Goal: Information Seeking & Learning: Learn about a topic

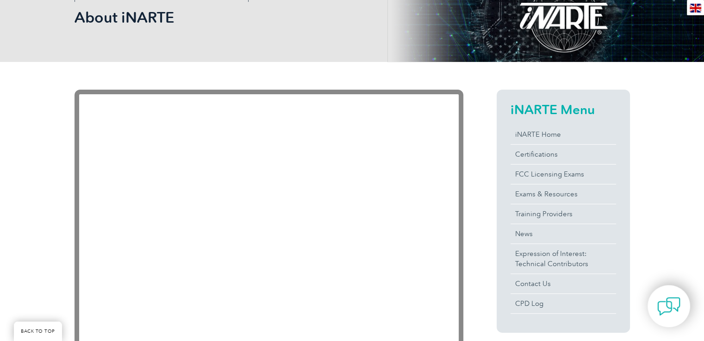
scroll to position [185, 0]
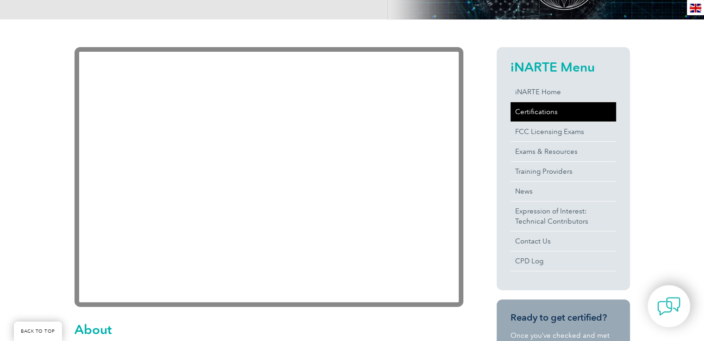
click at [541, 108] on link "Certifications" at bounding box center [562, 111] width 105 height 19
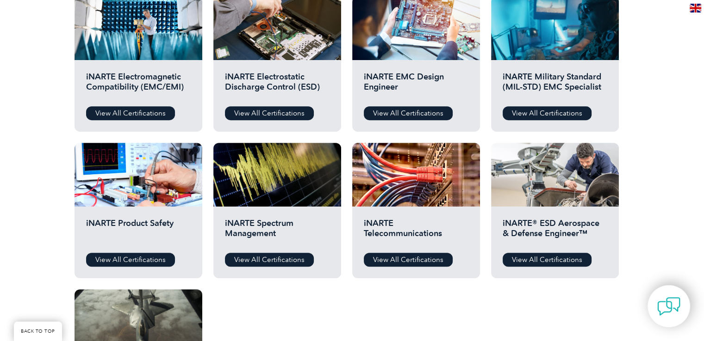
scroll to position [370, 0]
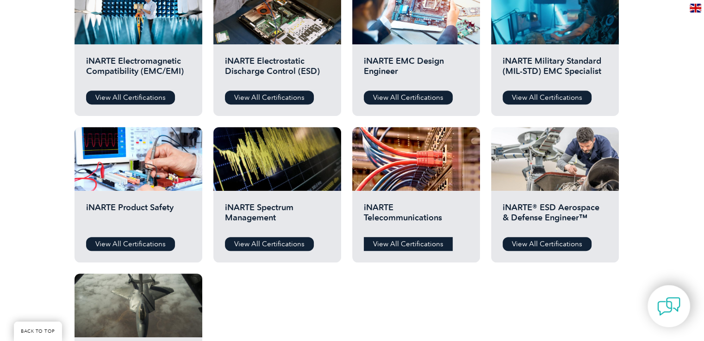
click at [384, 246] on link "View All Certifications" at bounding box center [408, 244] width 89 height 14
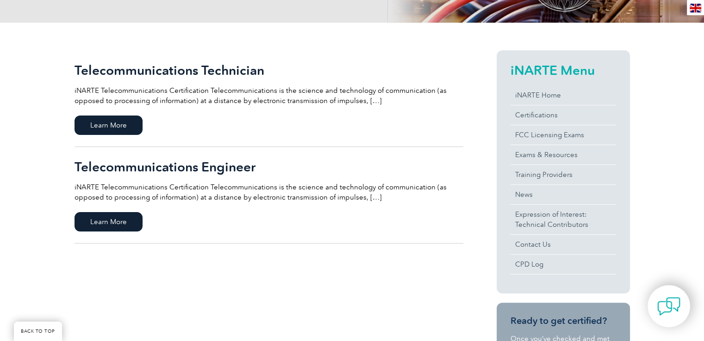
scroll to position [185, 0]
click at [112, 130] on span "Learn More" at bounding box center [108, 125] width 68 height 19
click at [108, 224] on span "Learn More" at bounding box center [108, 221] width 68 height 19
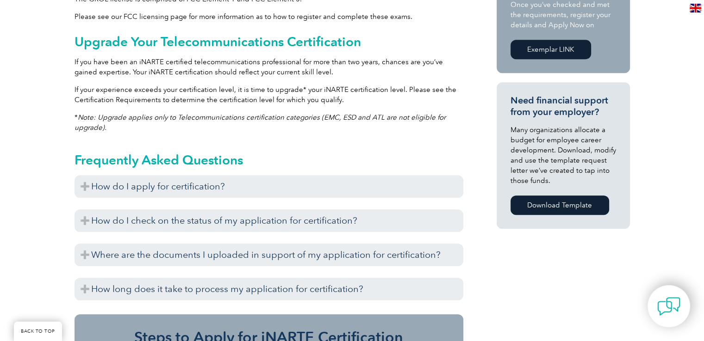
scroll to position [601, 0]
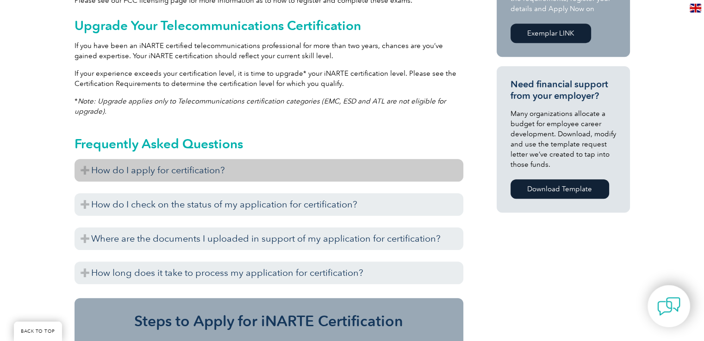
click at [146, 175] on h3 "How do I apply for certification?" at bounding box center [268, 170] width 389 height 23
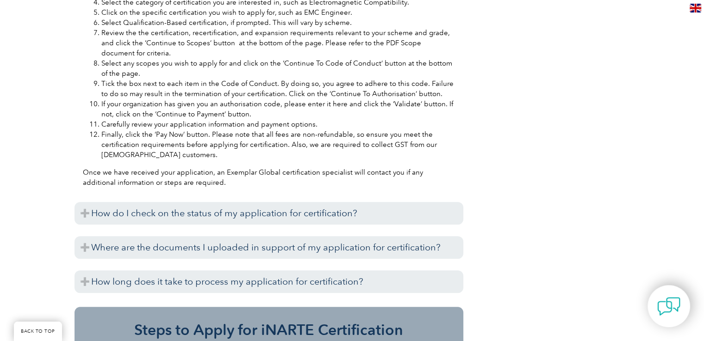
scroll to position [1018, 0]
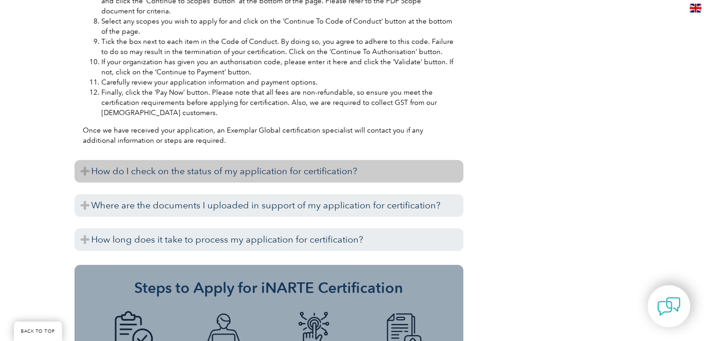
click at [231, 172] on h3 "How do I check on the status of my application for certification?" at bounding box center [268, 171] width 389 height 23
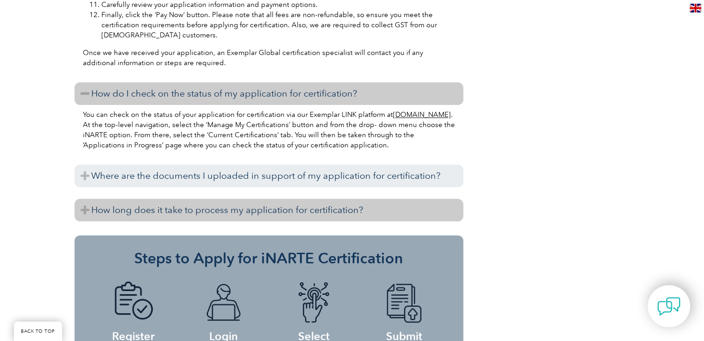
scroll to position [1110, 0]
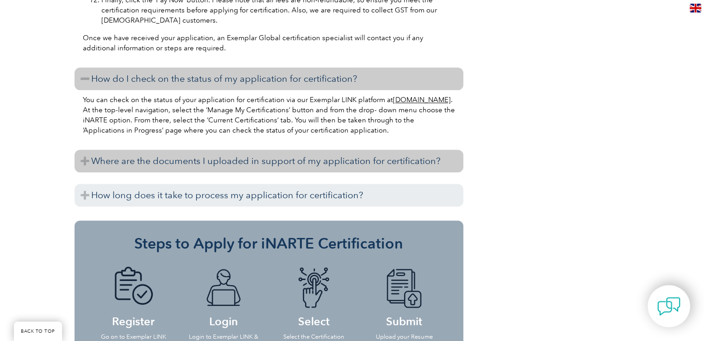
click at [235, 163] on h3 "Where are the documents I uploaded in support of my application for certificati…" at bounding box center [268, 161] width 389 height 23
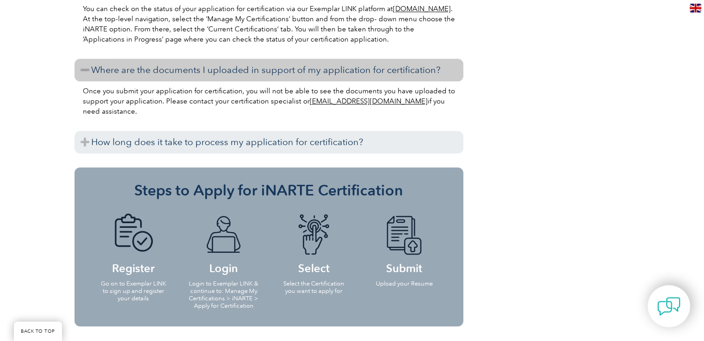
scroll to position [1203, 0]
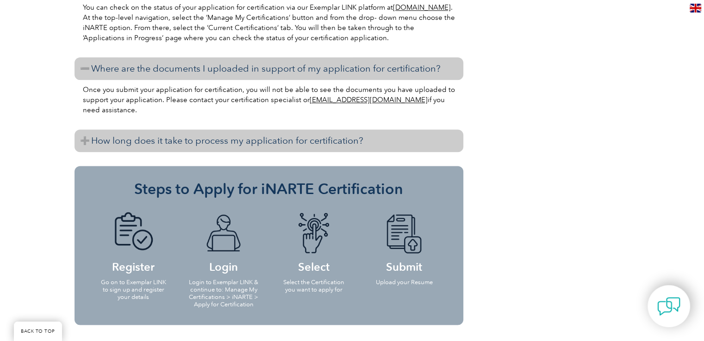
click at [141, 143] on h3 "How long does it take to process my application for certification?" at bounding box center [268, 141] width 389 height 23
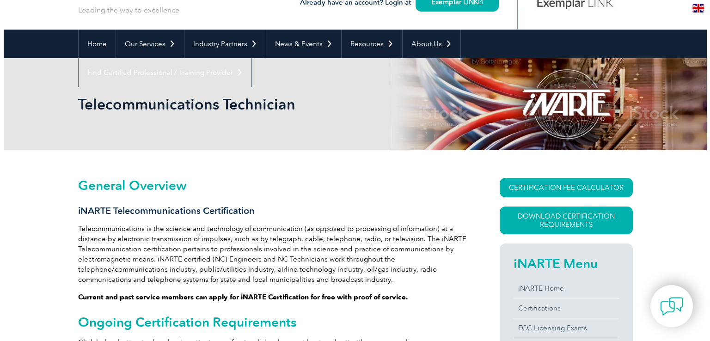
scroll to position [93, 0]
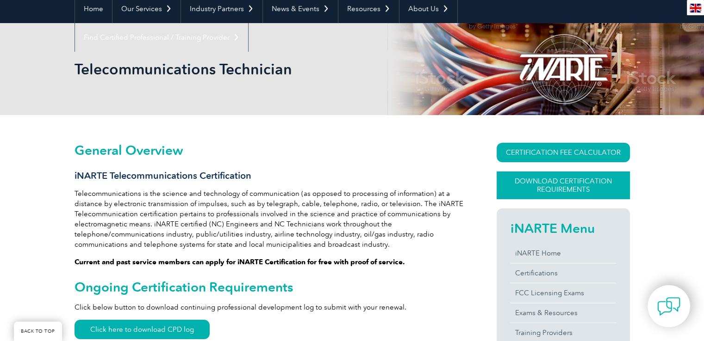
click at [565, 191] on link "Download Certification Requirements" at bounding box center [562, 186] width 133 height 28
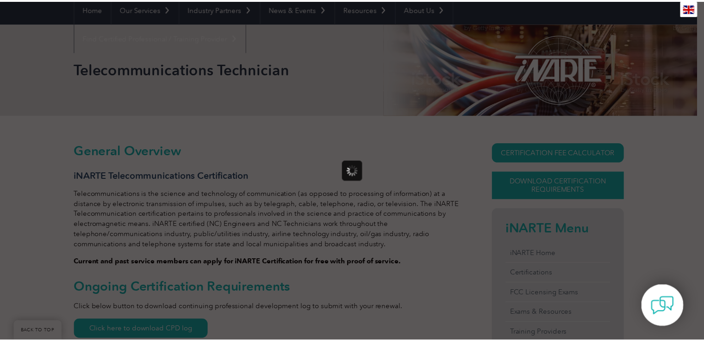
scroll to position [0, 0]
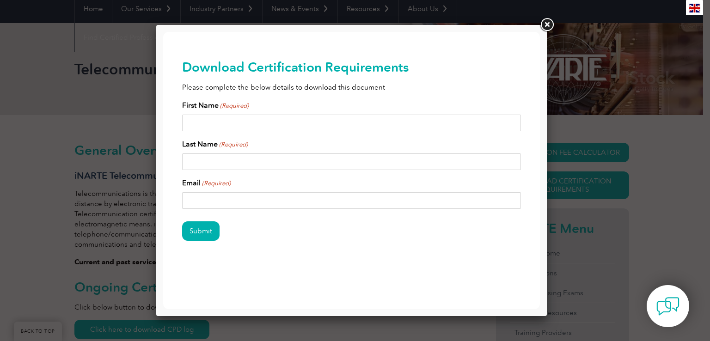
click at [545, 30] on link at bounding box center [547, 25] width 17 height 17
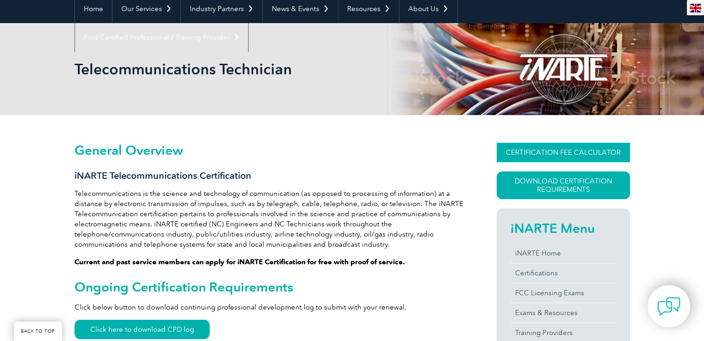
click at [577, 152] on link "CERTIFICATION FEE CALCULATOR" at bounding box center [562, 152] width 133 height 19
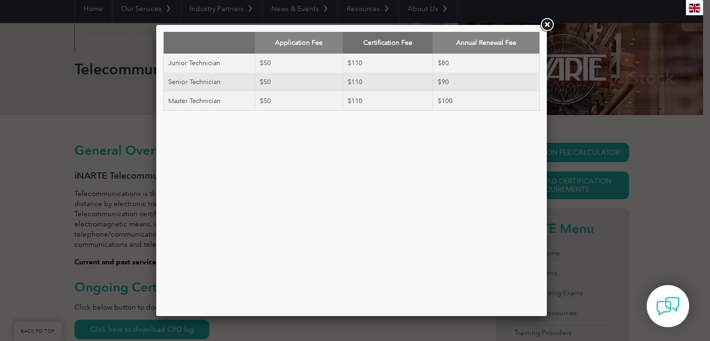
click at [543, 26] on link at bounding box center [547, 25] width 17 height 17
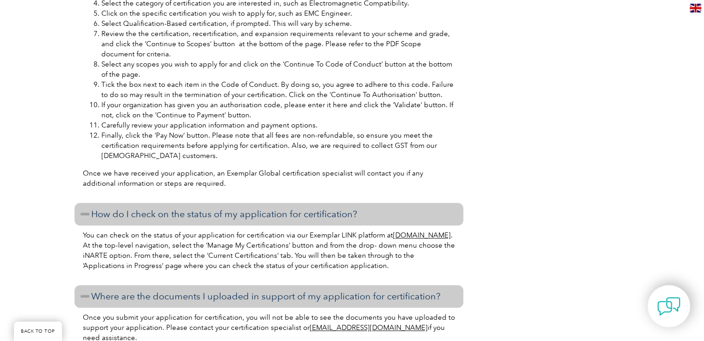
scroll to position [1249, 0]
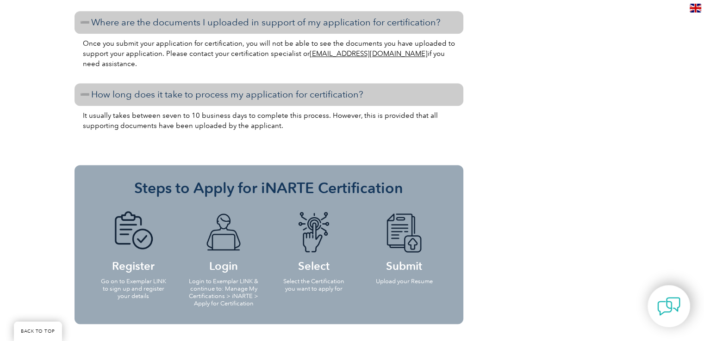
click at [132, 237] on img at bounding box center [133, 232] width 51 height 43
click at [139, 287] on p "Go on to Exemplar LINK to sign up and register your details" at bounding box center [134, 289] width 72 height 22
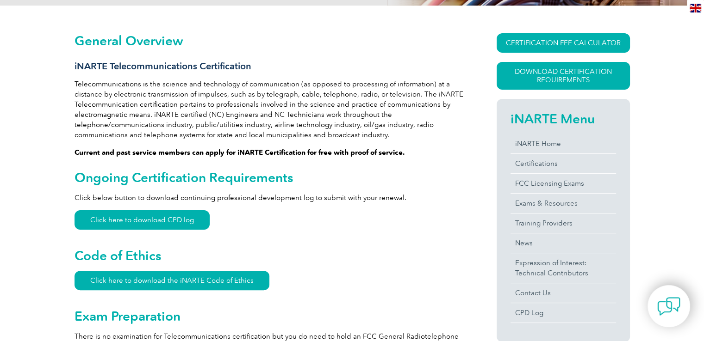
scroll to position [0, 0]
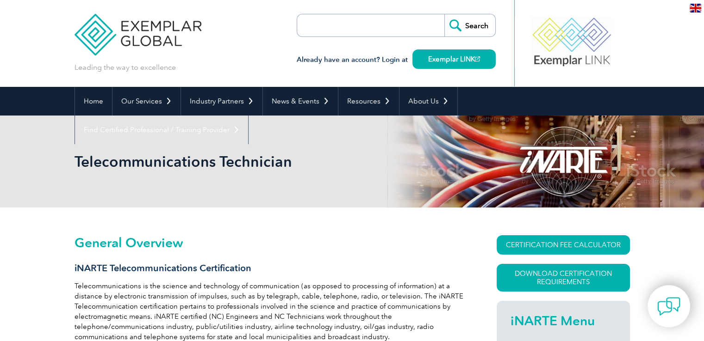
click at [590, 56] on div at bounding box center [571, 42] width 92 height 51
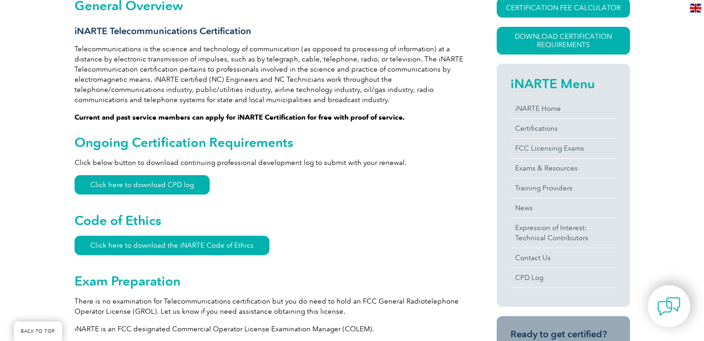
scroll to position [231, 0]
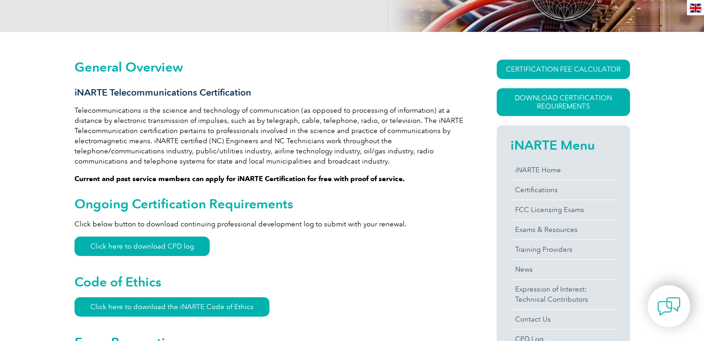
scroll to position [46, 0]
